Goal: Check status: Check status

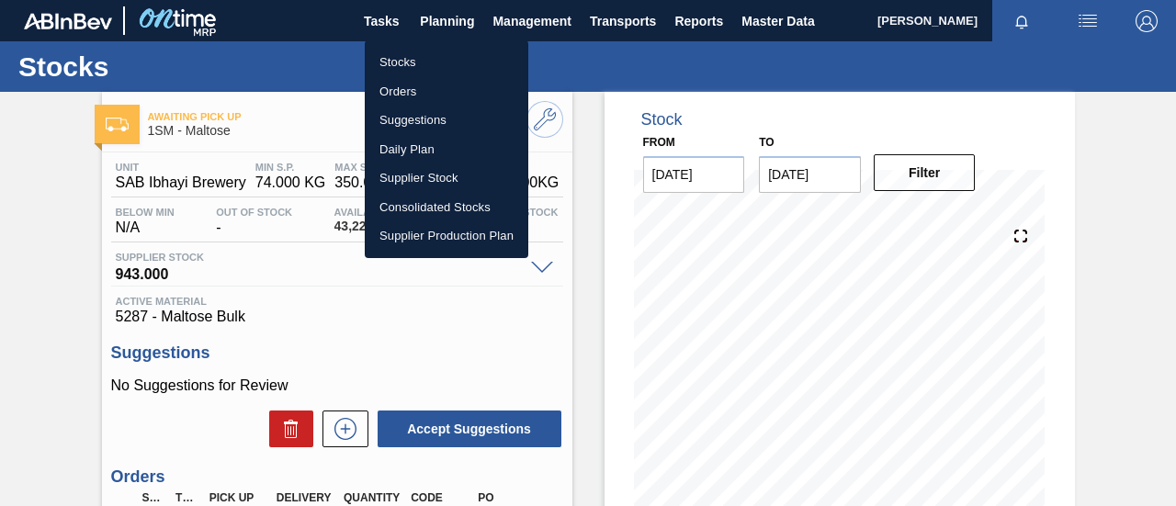
click at [420, 91] on li "Orders" at bounding box center [447, 91] width 164 height 29
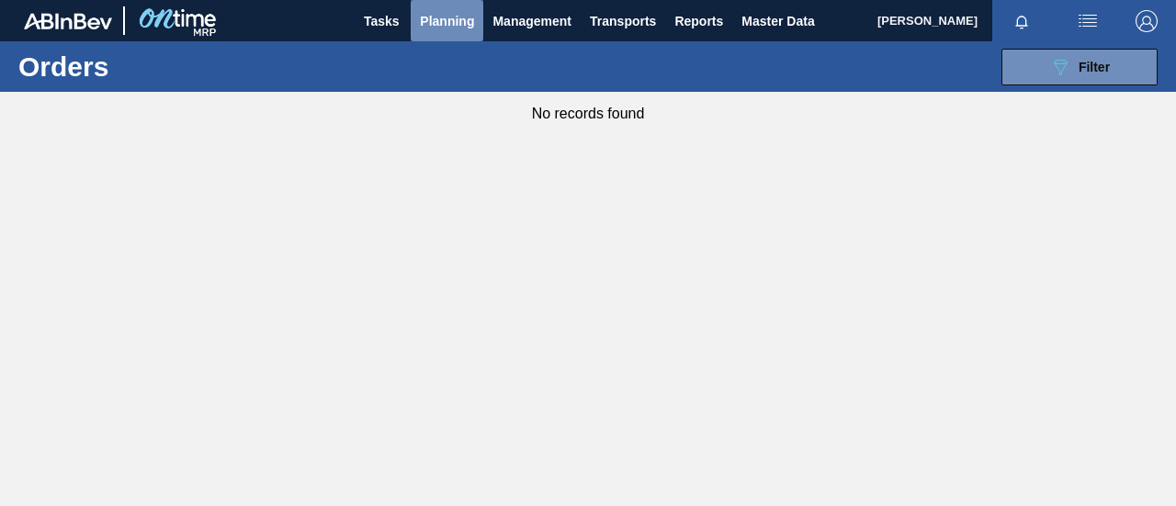
click at [466, 20] on span "Planning" at bounding box center [447, 21] width 54 height 22
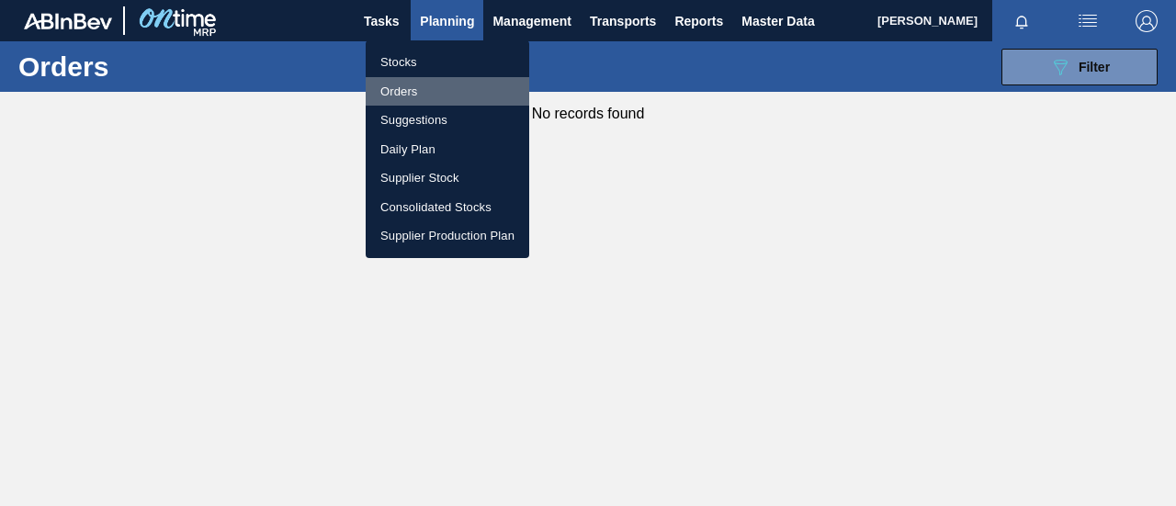
click at [423, 88] on li "Orders" at bounding box center [448, 91] width 164 height 29
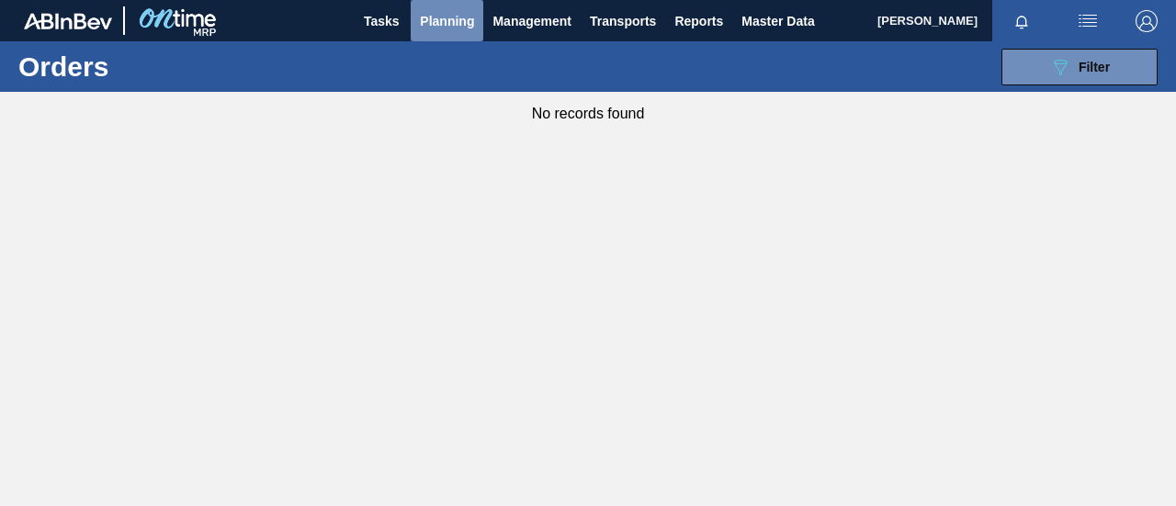
click at [434, 19] on span "Planning" at bounding box center [447, 21] width 54 height 22
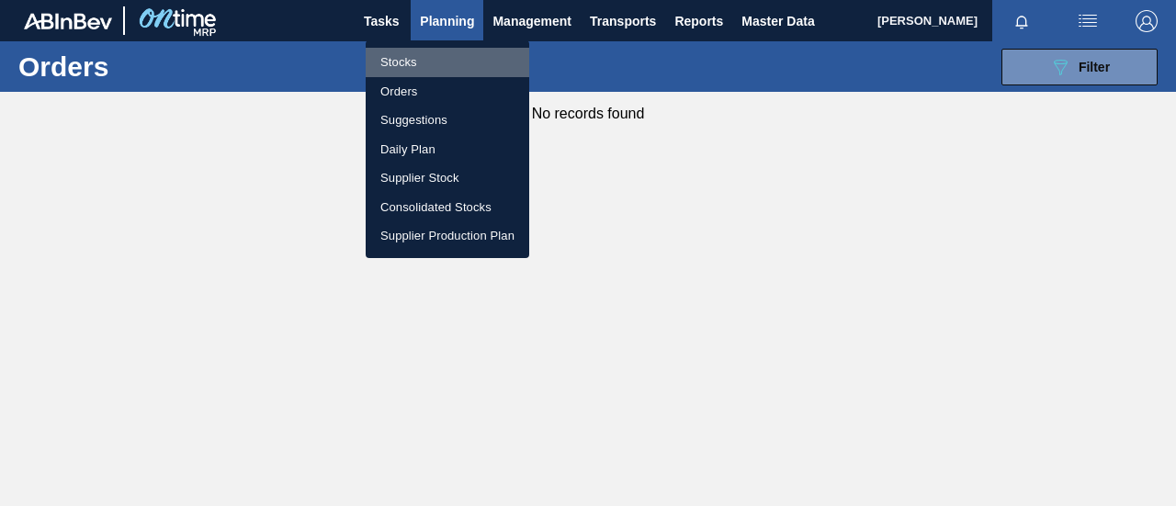
click at [415, 65] on li "Stocks" at bounding box center [448, 62] width 164 height 29
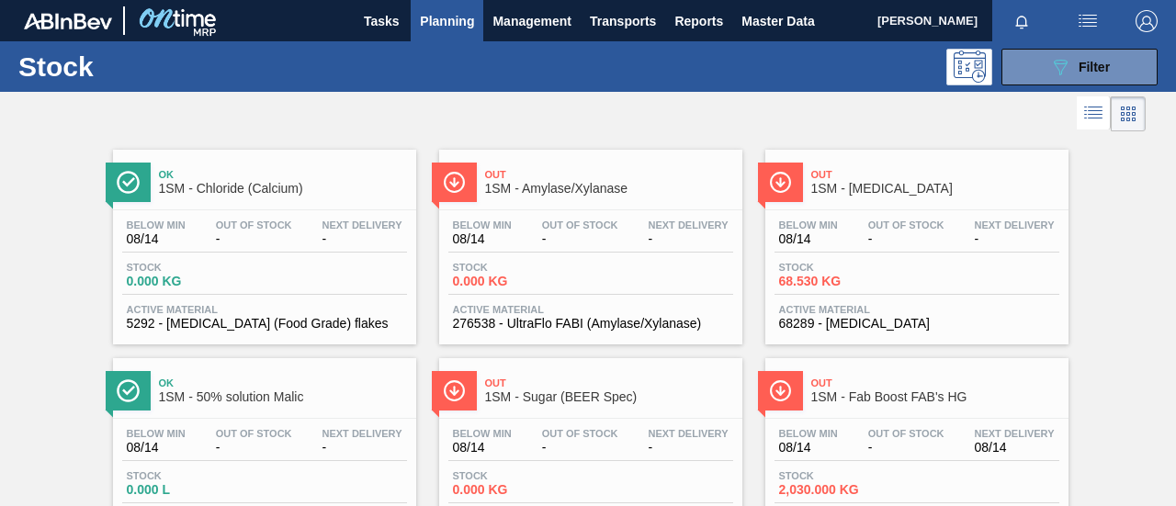
click at [447, 27] on span "Planning" at bounding box center [447, 21] width 54 height 22
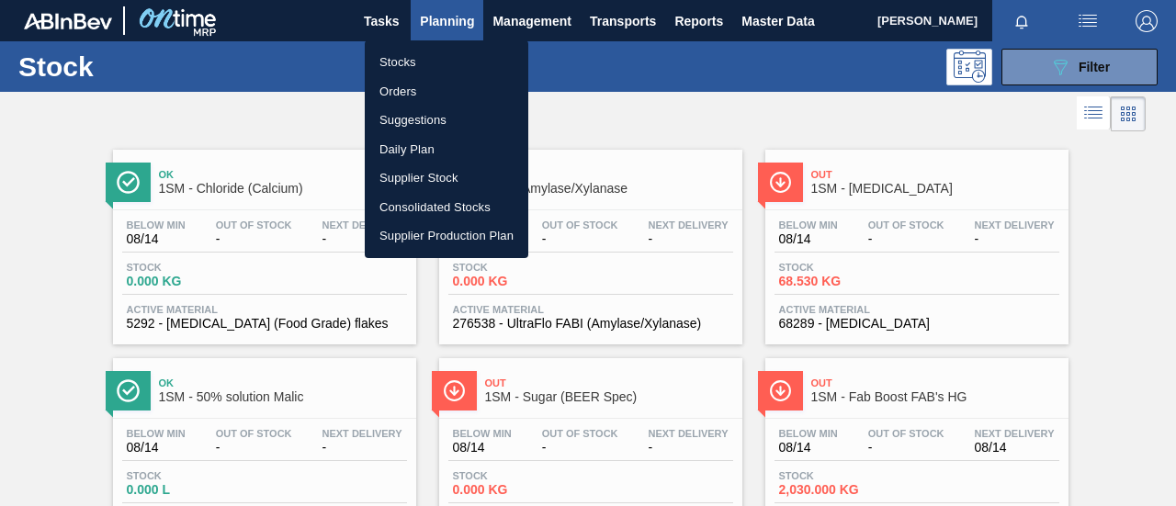
click at [420, 85] on li "Orders" at bounding box center [447, 91] width 164 height 29
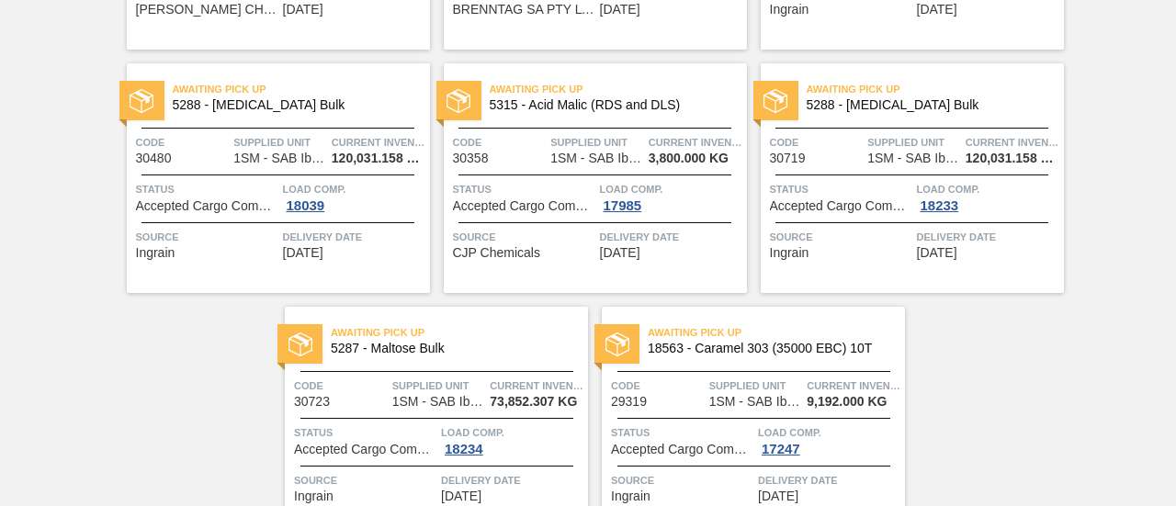
scroll to position [3592, 0]
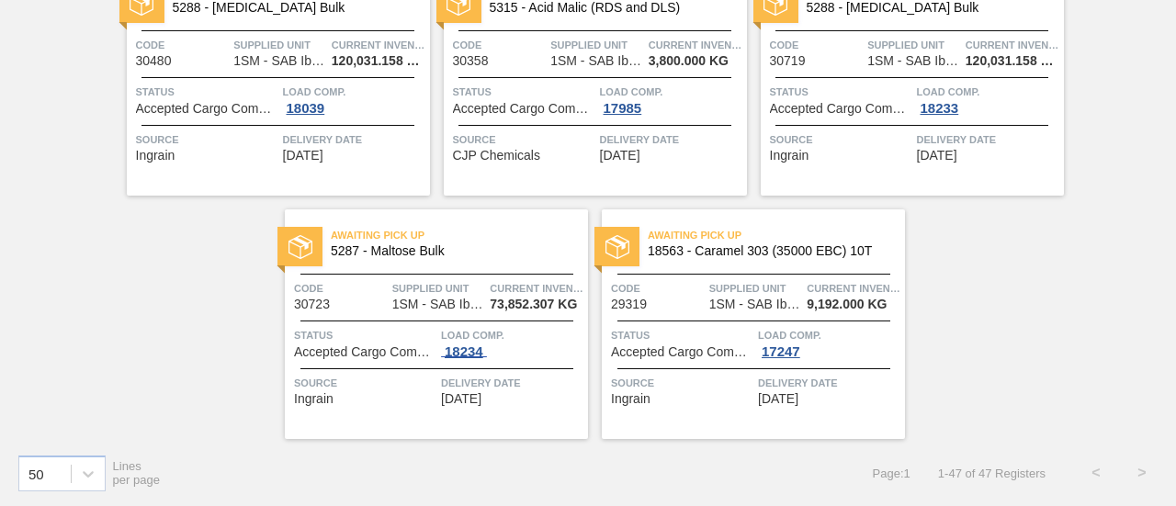
click at [461, 355] on span "18234" at bounding box center [464, 351] width 46 height 15
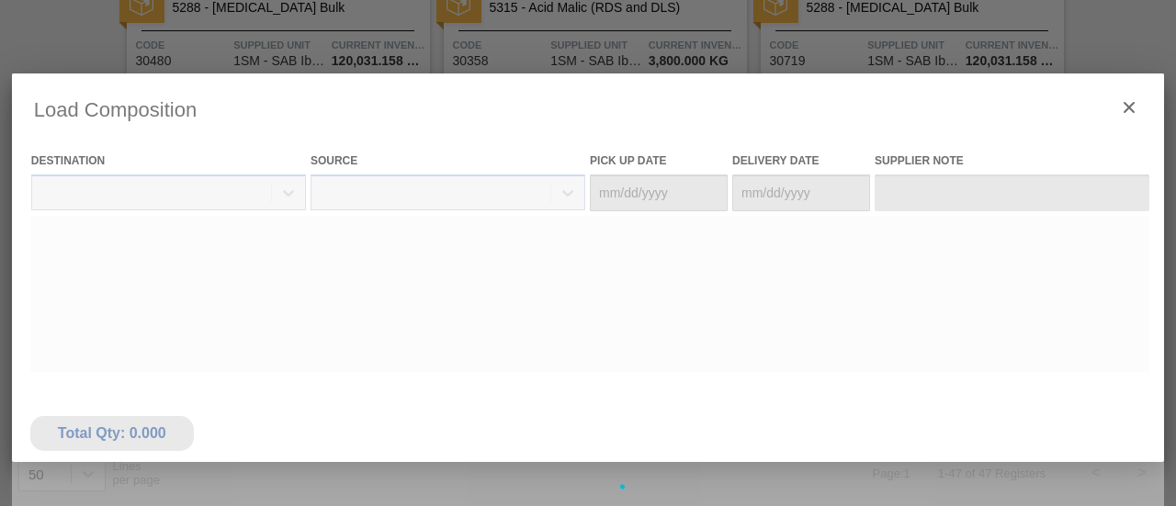
type Date "[DATE]"
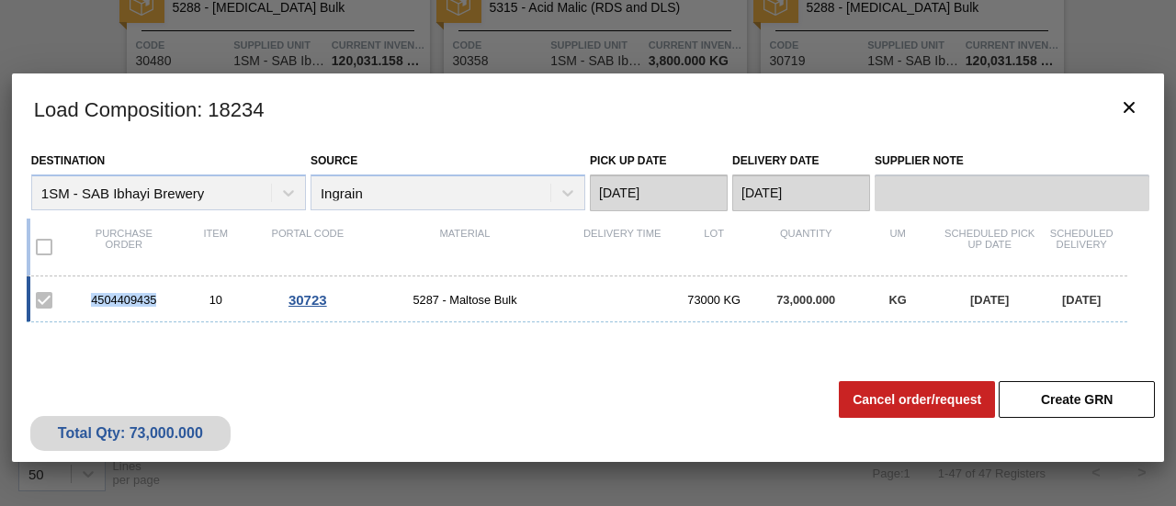
drag, startPoint x: 156, startPoint y: 300, endPoint x: 89, endPoint y: 303, distance: 67.1
click at [89, 303] on div "4504409435" at bounding box center [124, 300] width 92 height 14
copy div "4504409435"
click at [1119, 110] on icon "botão de ícone" at bounding box center [1129, 107] width 22 height 22
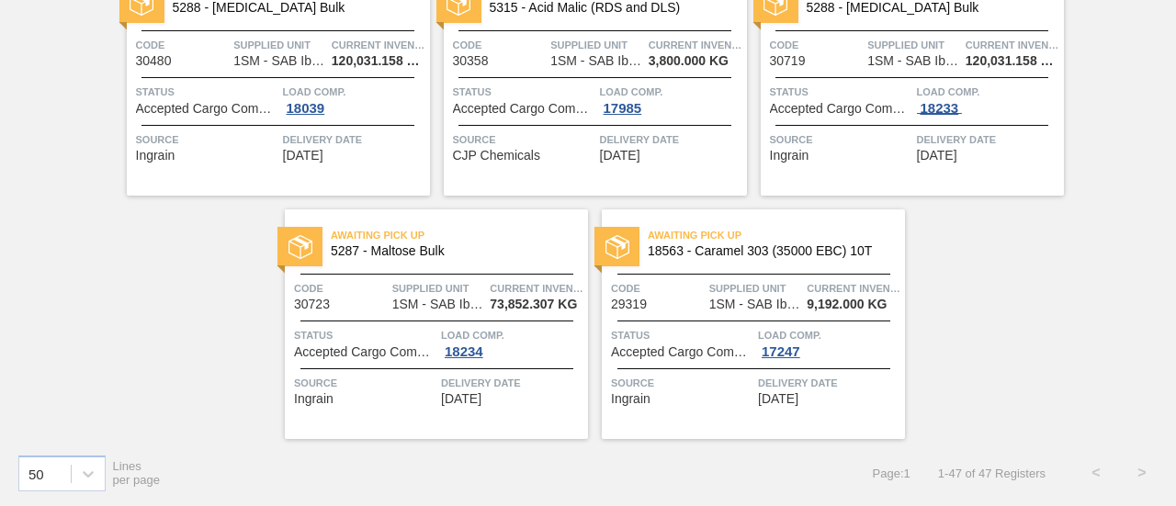
click at [944, 107] on div "18233" at bounding box center [940, 108] width 46 height 15
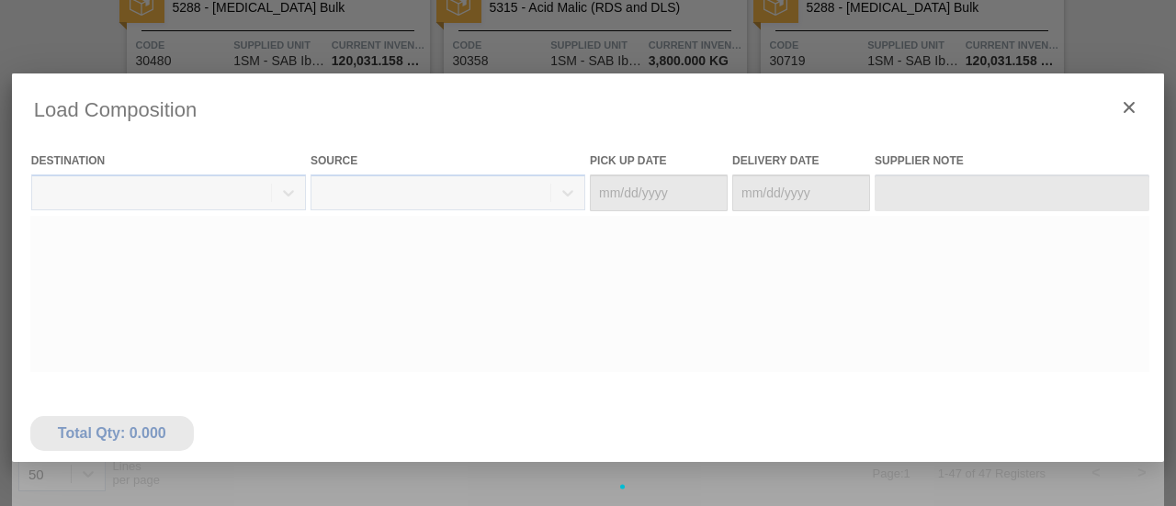
type Date "[DATE]"
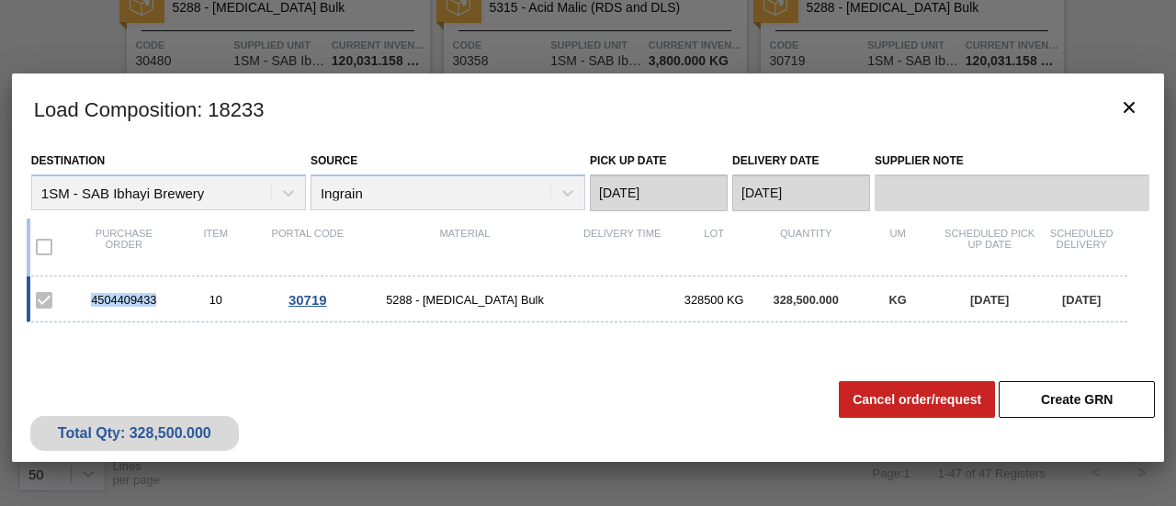
drag, startPoint x: 157, startPoint y: 301, endPoint x: 89, endPoint y: 299, distance: 68.0
click at [89, 299] on div "4504409433" at bounding box center [124, 300] width 92 height 14
copy div "4504409433"
click at [1134, 103] on icon "botão de ícone" at bounding box center [1129, 107] width 22 height 22
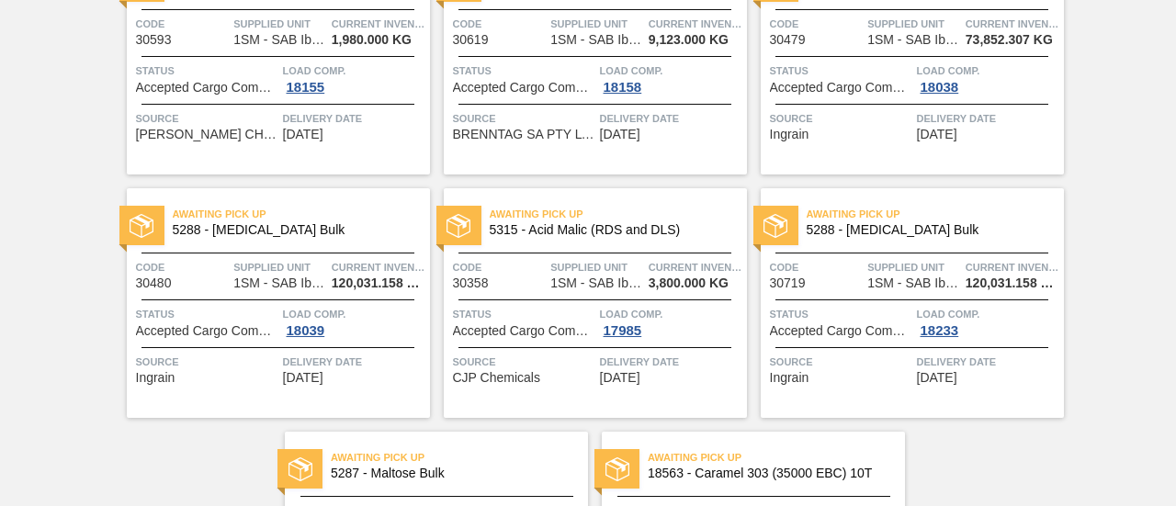
scroll to position [3500, 0]
